Goal: Task Accomplishment & Management: Manage account settings

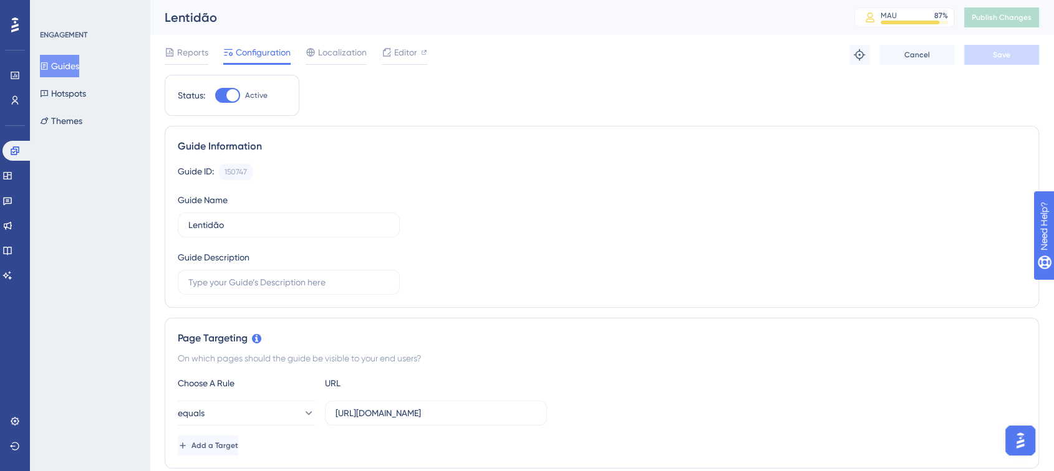
click at [225, 92] on div at bounding box center [227, 95] width 25 height 15
click at [215, 95] on input "Active" at bounding box center [215, 95] width 1 height 1
checkbox input "false"
click at [1000, 51] on span "Save" at bounding box center [1001, 55] width 17 height 10
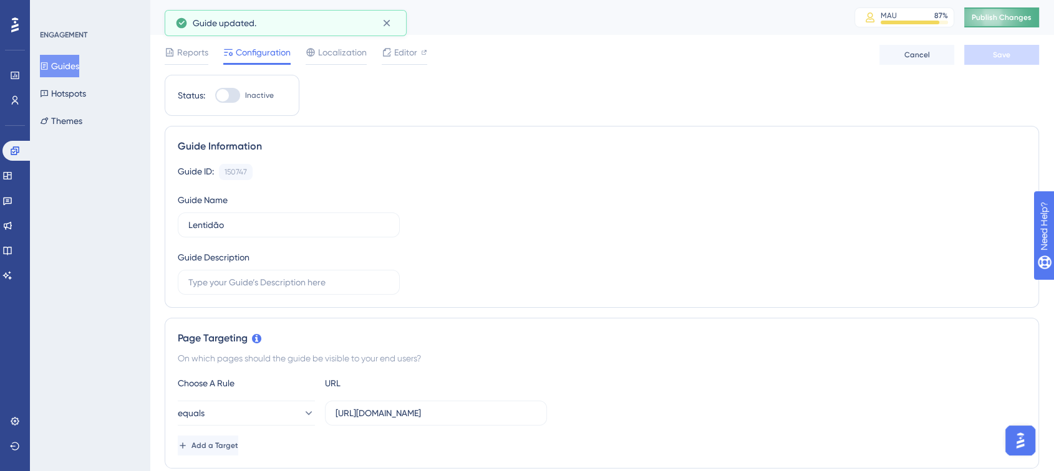
click at [1011, 21] on span "Publish Changes" at bounding box center [1002, 17] width 60 height 10
click at [387, 19] on icon at bounding box center [386, 23] width 12 height 12
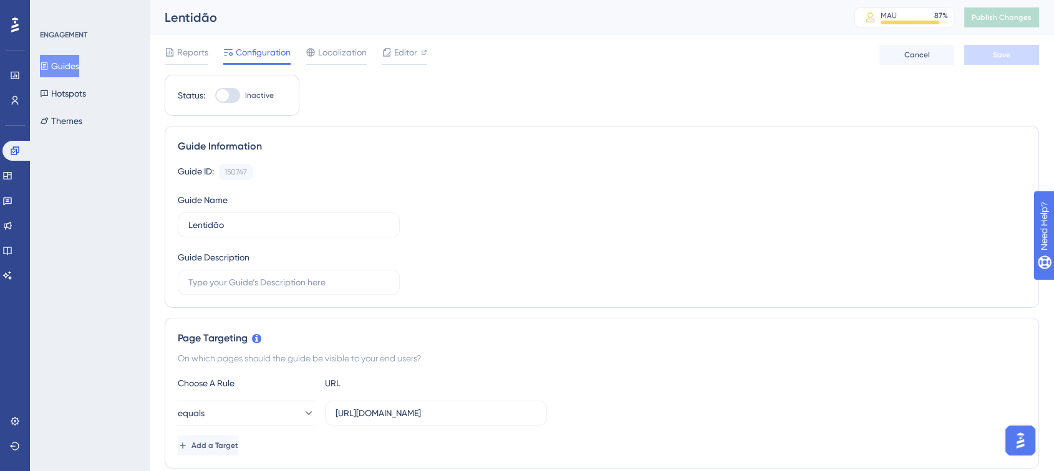
click at [79, 67] on button "Guides" at bounding box center [59, 66] width 39 height 22
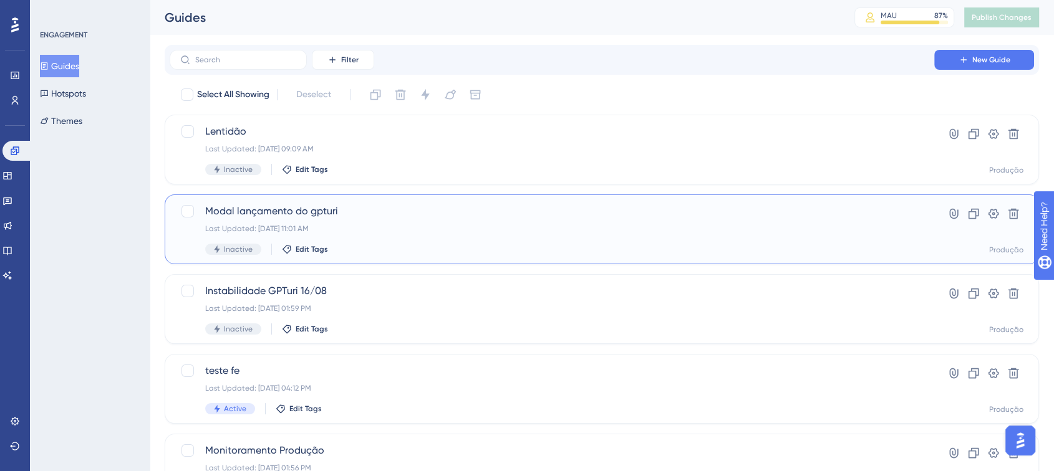
click at [509, 208] on span "Modal lançamento do gpturi" at bounding box center [551, 211] width 693 height 15
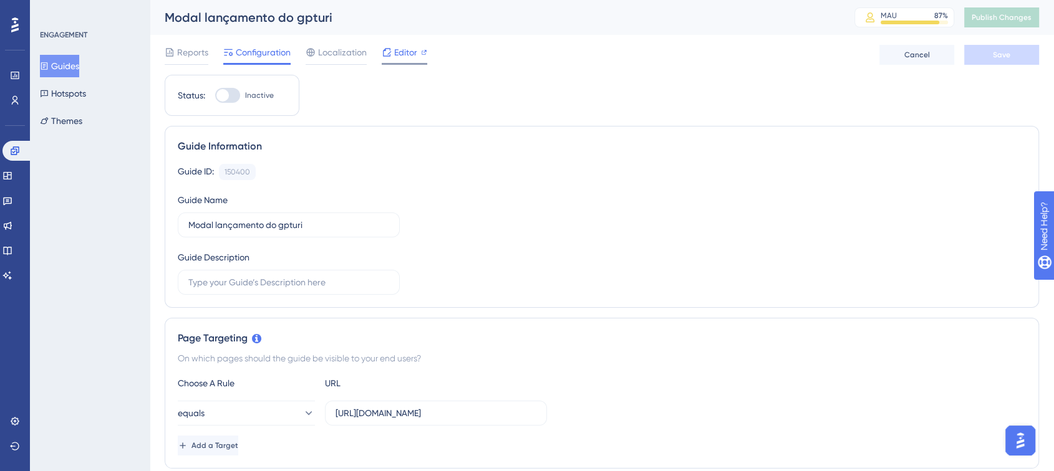
click at [403, 56] on span "Editor" at bounding box center [405, 52] width 23 height 15
click at [241, 100] on label "Inactive" at bounding box center [244, 95] width 59 height 15
click at [215, 96] on input "Inactive" at bounding box center [215, 95] width 1 height 1
checkbox input "true"
click at [987, 58] on button "Save" at bounding box center [1001, 55] width 75 height 20
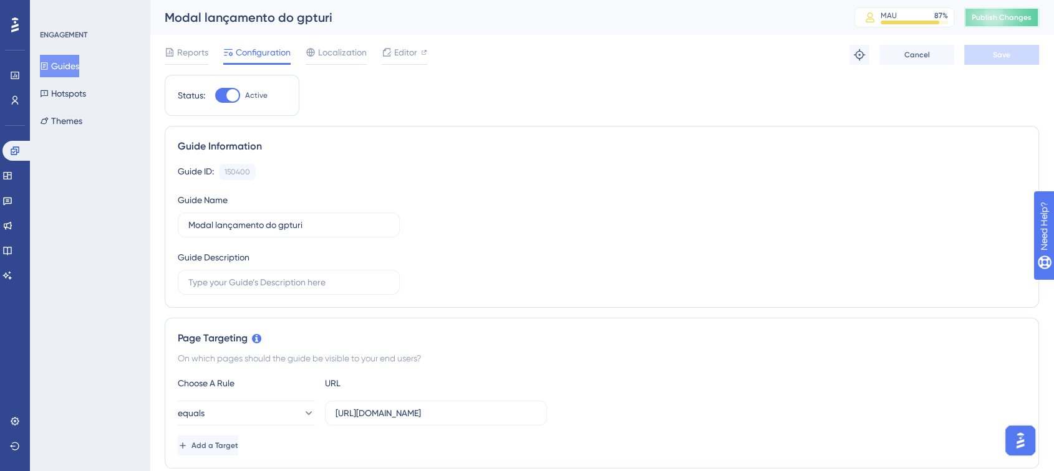
click at [1002, 24] on button "Publish Changes" at bounding box center [1001, 17] width 75 height 20
